Goal: Transaction & Acquisition: Purchase product/service

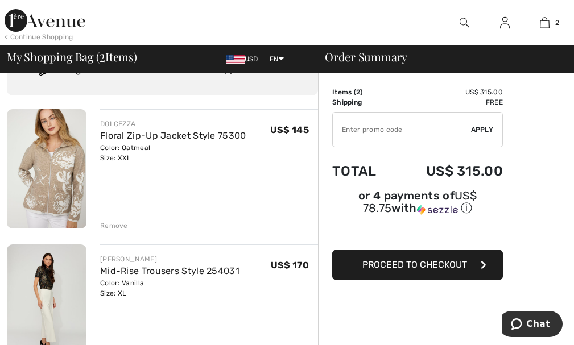
scroll to position [57, 0]
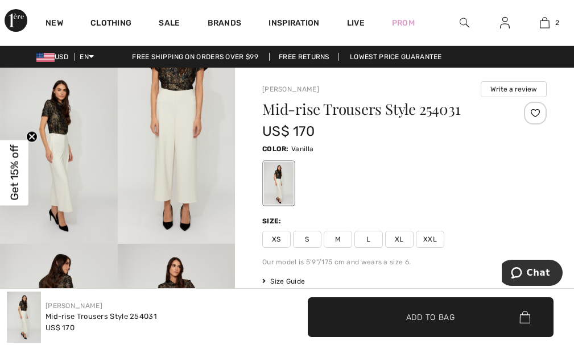
click at [465, 20] on img at bounding box center [464, 23] width 10 height 14
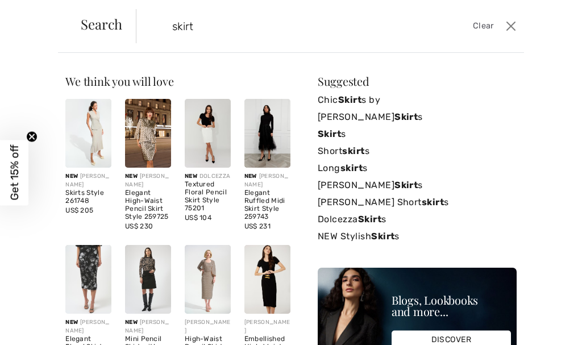
type input "skirt"
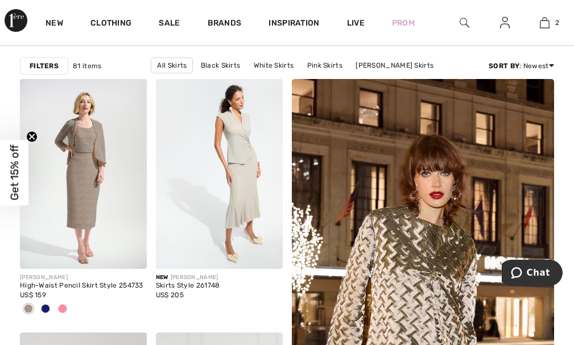
scroll to position [114, 0]
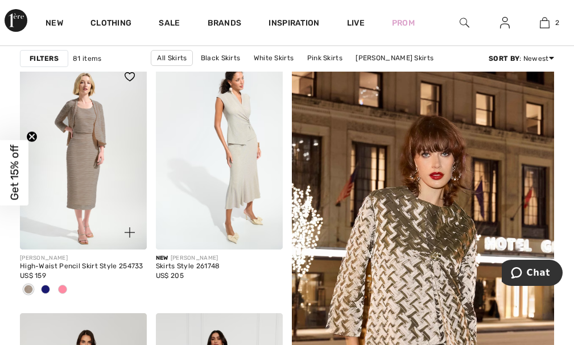
click at [46, 289] on span at bounding box center [45, 289] width 9 height 9
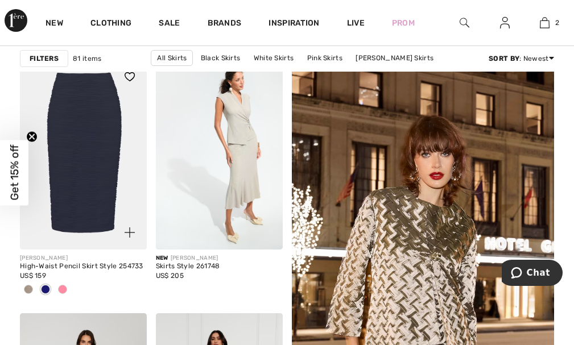
click at [63, 290] on span at bounding box center [62, 289] width 9 height 9
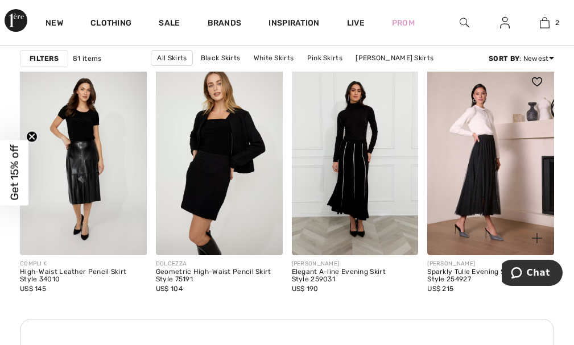
scroll to position [853, 0]
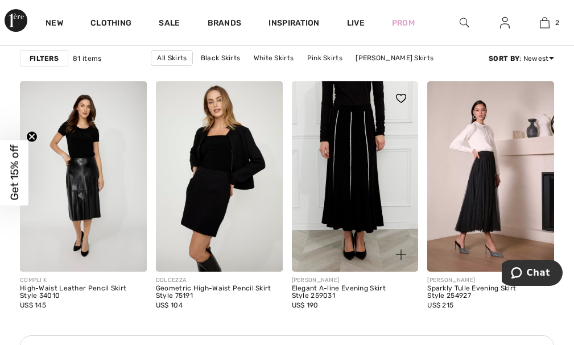
click at [382, 223] on img at bounding box center [355, 176] width 127 height 190
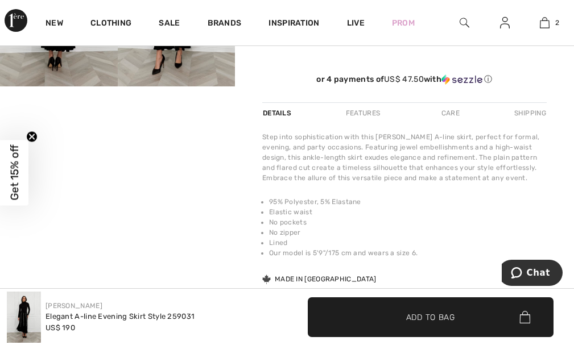
scroll to position [227, 0]
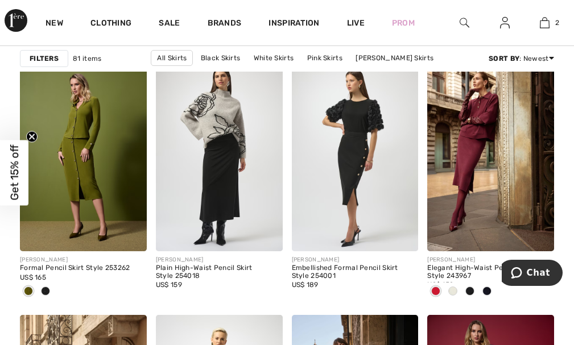
scroll to position [1535, 0]
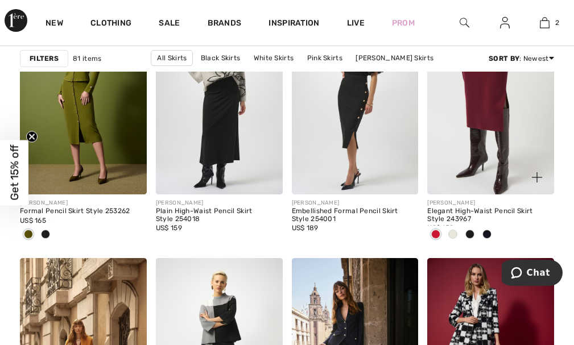
click at [463, 140] on img at bounding box center [490, 100] width 127 height 190
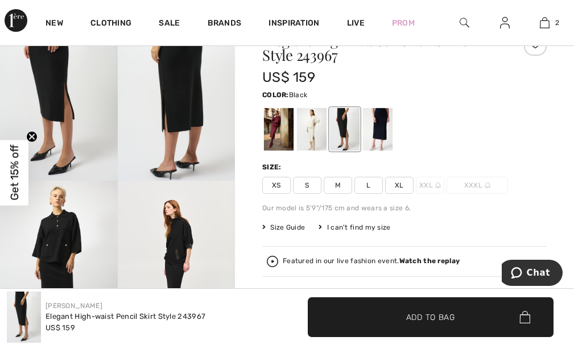
scroll to position [57, 0]
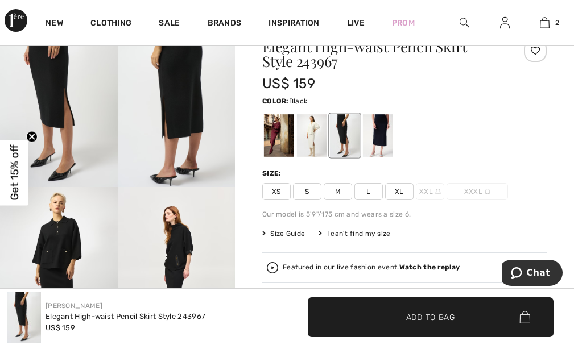
click at [389, 190] on span "XL" at bounding box center [399, 191] width 28 height 17
click at [321, 144] on div at bounding box center [312, 135] width 30 height 43
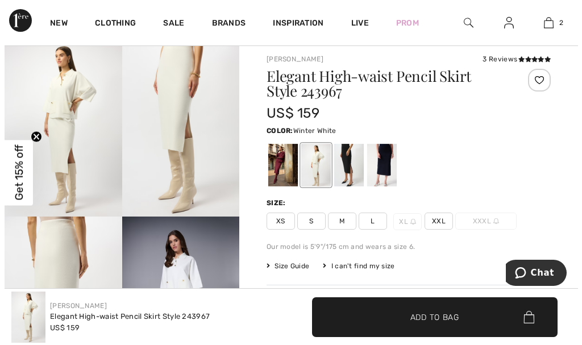
scroll to position [0, 0]
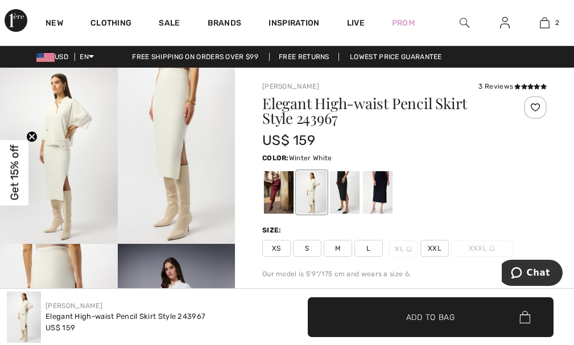
click at [173, 188] on img at bounding box center [177, 156] width 118 height 176
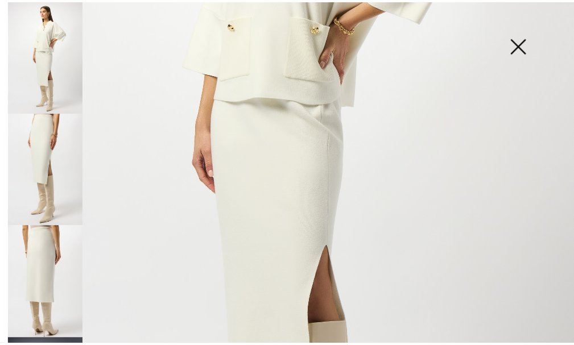
scroll to position [341, 0]
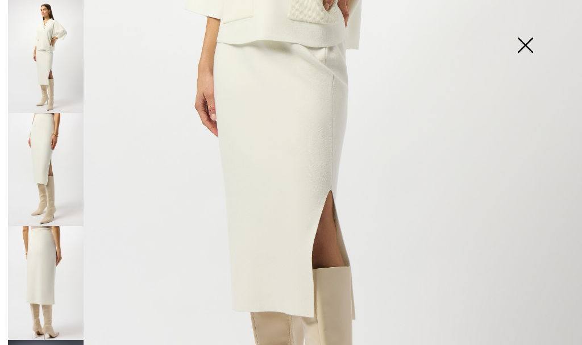
click at [48, 181] on img at bounding box center [46, 169] width 76 height 113
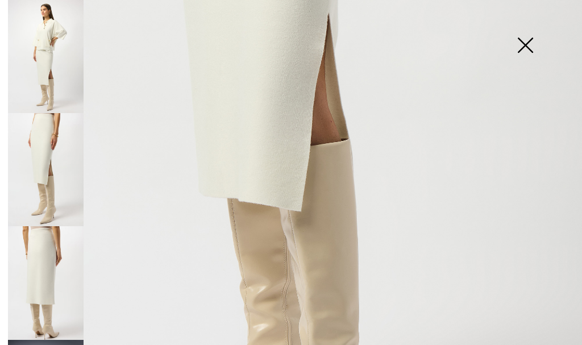
click at [527, 49] on img at bounding box center [525, 46] width 57 height 59
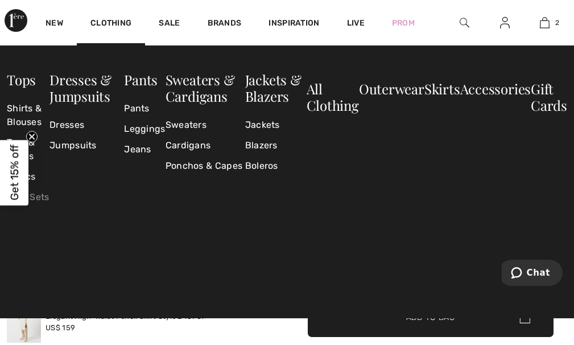
click at [39, 196] on link "Twin Sets" at bounding box center [28, 197] width 43 height 20
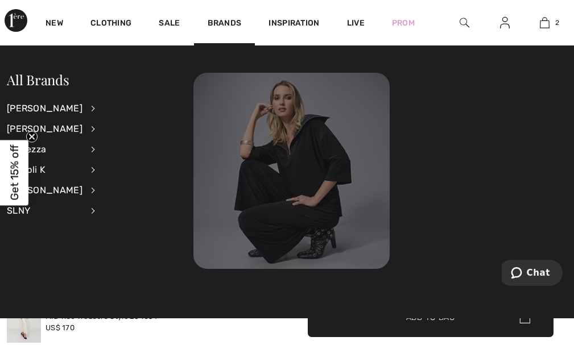
click at [242, 197] on img at bounding box center [291, 171] width 196 height 196
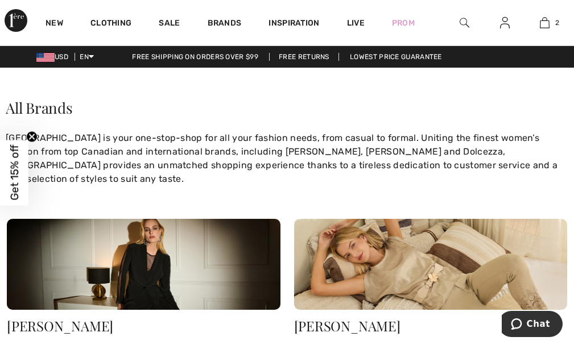
click at [458, 26] on div at bounding box center [464, 22] width 40 height 45
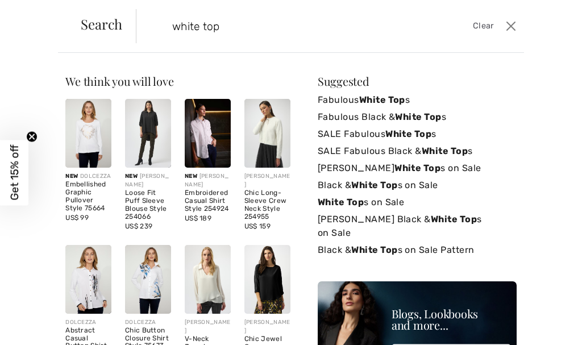
type input "white top"
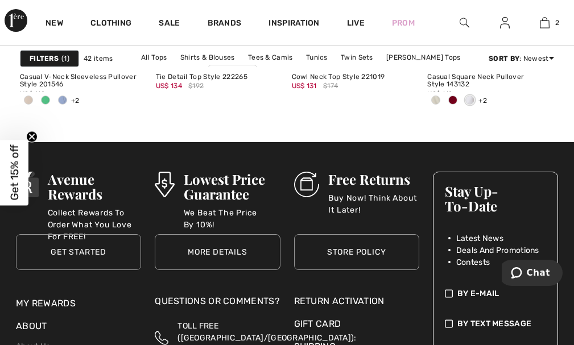
scroll to position [3468, 0]
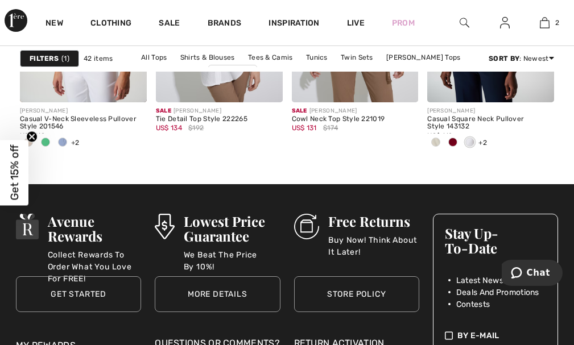
click at [460, 17] on img at bounding box center [464, 23] width 10 height 14
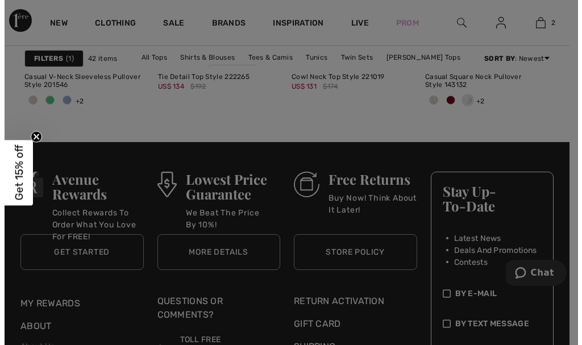
scroll to position [3507, 0]
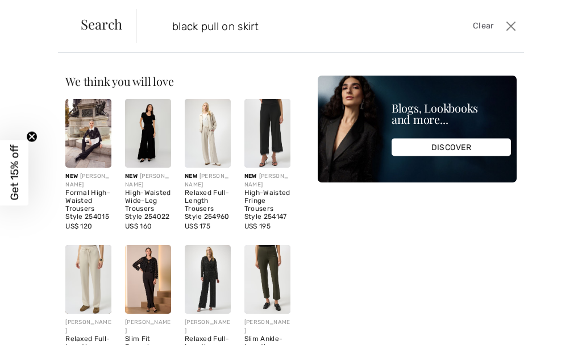
type input "black pull on skirt"
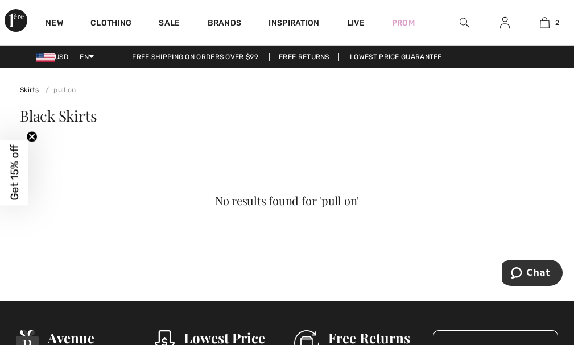
click at [459, 20] on img at bounding box center [464, 23] width 10 height 14
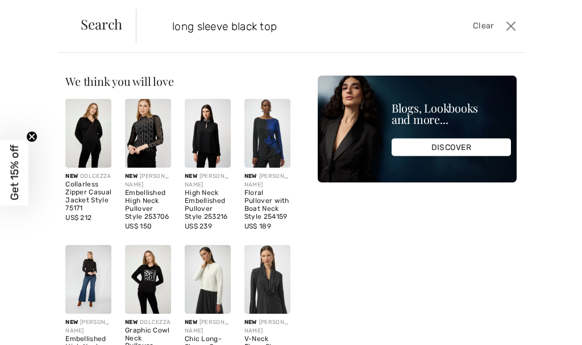
type input "long sleeve black top"
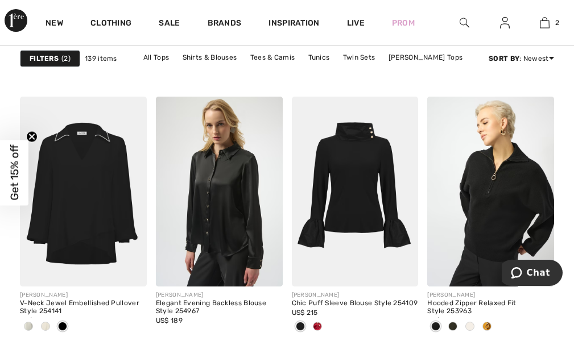
scroll to position [1819, 0]
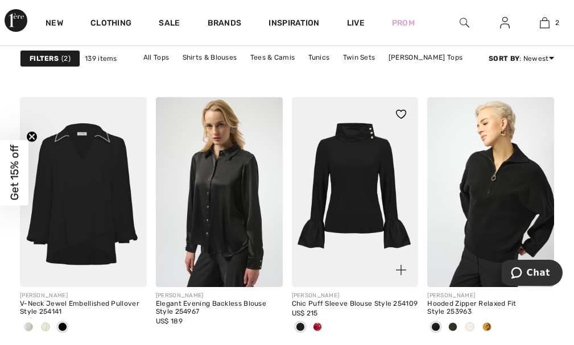
click at [315, 329] on span at bounding box center [317, 326] width 9 height 9
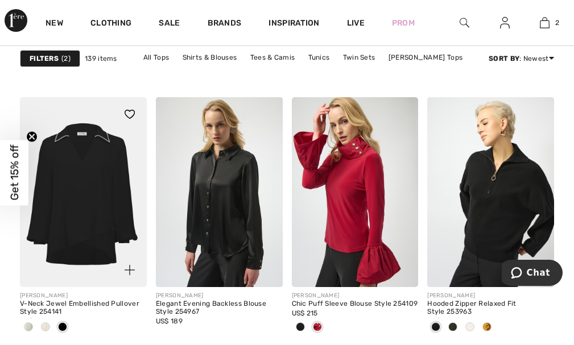
click at [42, 328] on span at bounding box center [45, 326] width 9 height 9
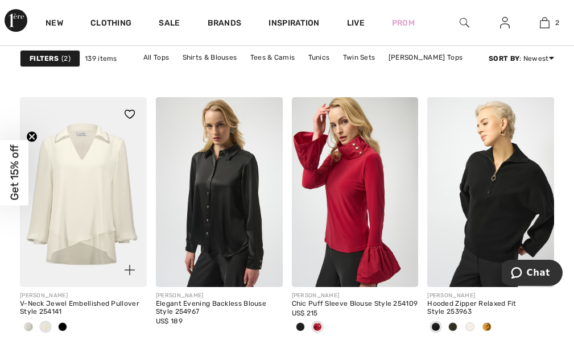
click at [30, 329] on span at bounding box center [28, 326] width 9 height 9
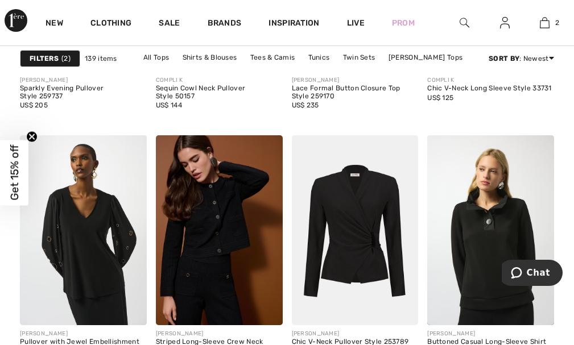
scroll to position [3810, 0]
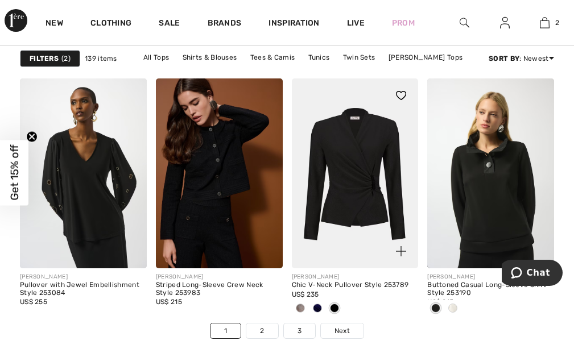
click at [303, 309] on span at bounding box center [300, 308] width 9 height 9
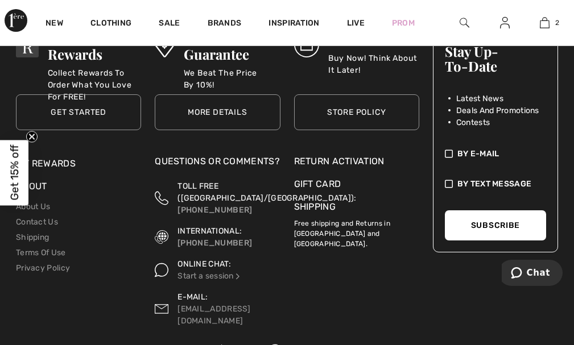
scroll to position [4025, 0]
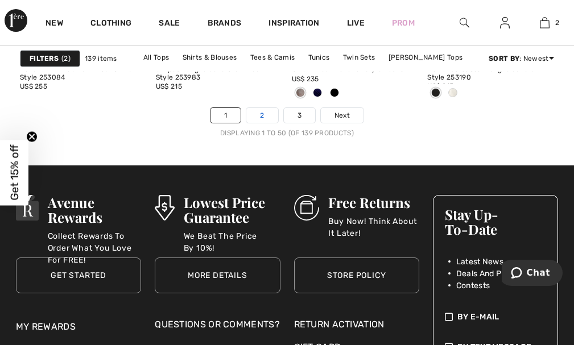
click at [264, 119] on link "2" at bounding box center [261, 115] width 31 height 15
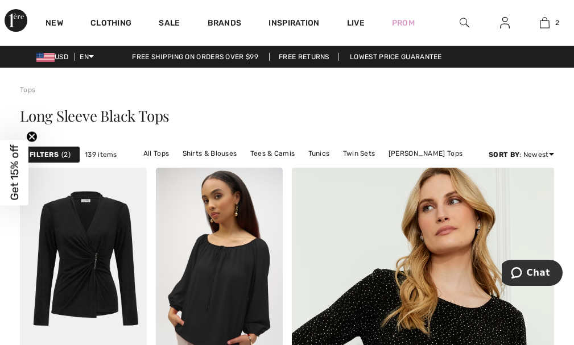
click at [44, 155] on strong "Filters" at bounding box center [44, 155] width 29 height 10
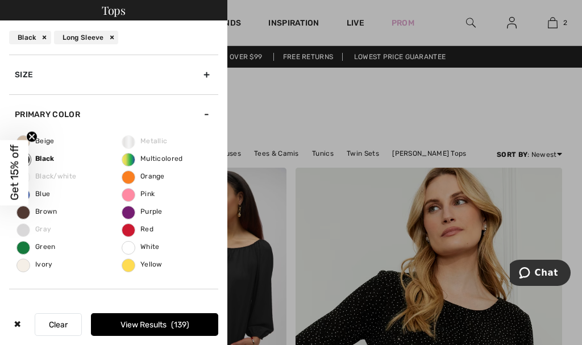
click at [190, 75] on div "Size" at bounding box center [113, 75] width 209 height 40
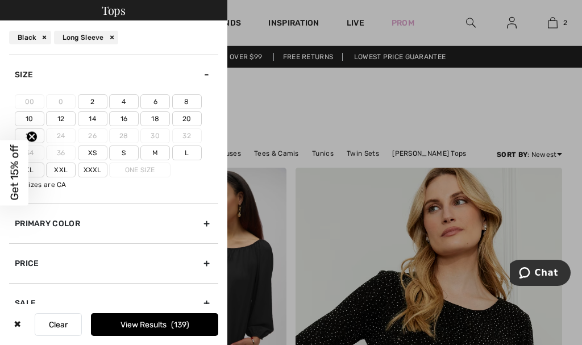
click at [148, 120] on label "18" at bounding box center [155, 118] width 30 height 15
click at [0, 0] on input"] "18" at bounding box center [0, 0] width 0 height 0
click at [43, 173] on label "Xl" at bounding box center [30, 170] width 30 height 15
click at [0, 0] on input"] "Xl" at bounding box center [0, 0] width 0 height 0
click at [142, 327] on button "View Results 60" at bounding box center [154, 324] width 127 height 23
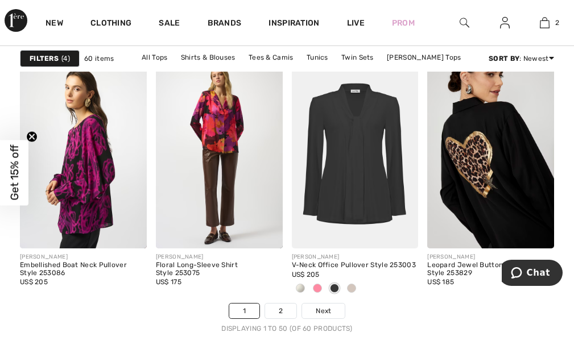
scroll to position [3980, 0]
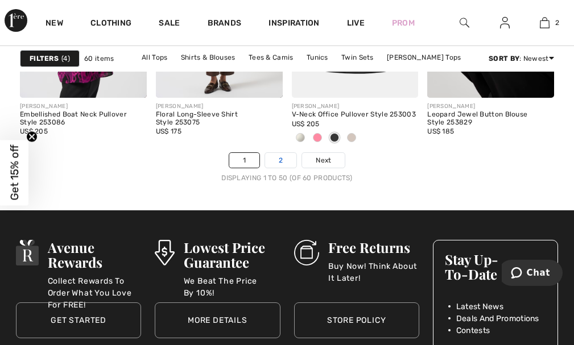
click at [281, 165] on link "2" at bounding box center [280, 160] width 31 height 15
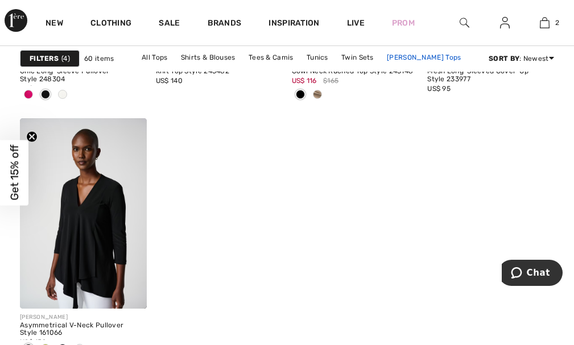
scroll to position [853, 0]
